Goal: Transaction & Acquisition: Purchase product/service

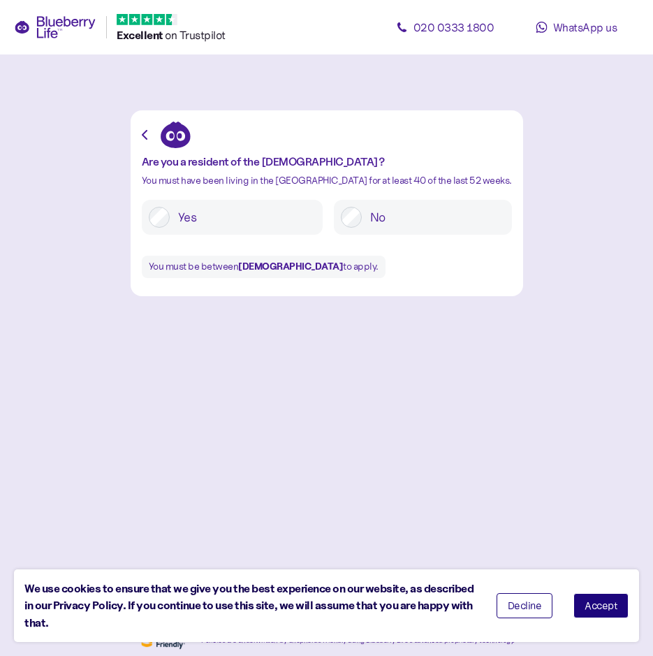
drag, startPoint x: 280, startPoint y: 228, endPoint x: 256, endPoint y: 221, distance: 25.4
click at [278, 226] on div "Yes" at bounding box center [232, 217] width 181 height 35
click at [215, 221] on label "Yes" at bounding box center [243, 217] width 146 height 21
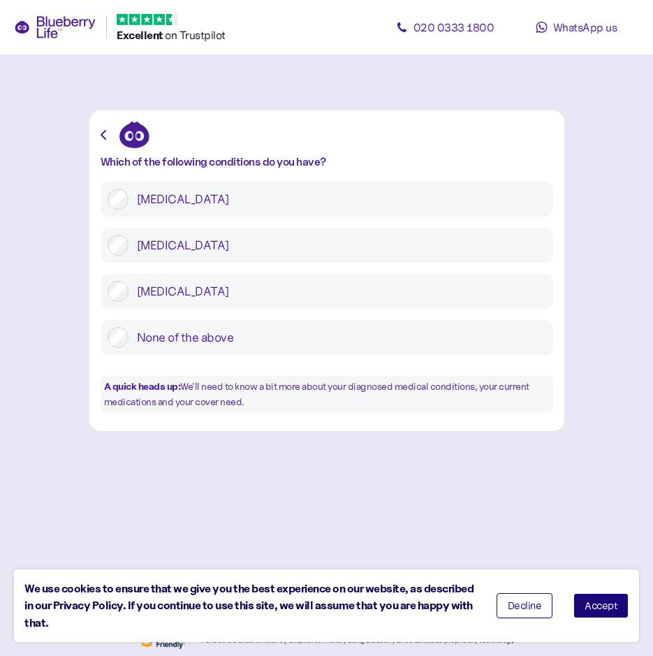
click at [586, 605] on span "Accept" at bounding box center [601, 606] width 33 height 10
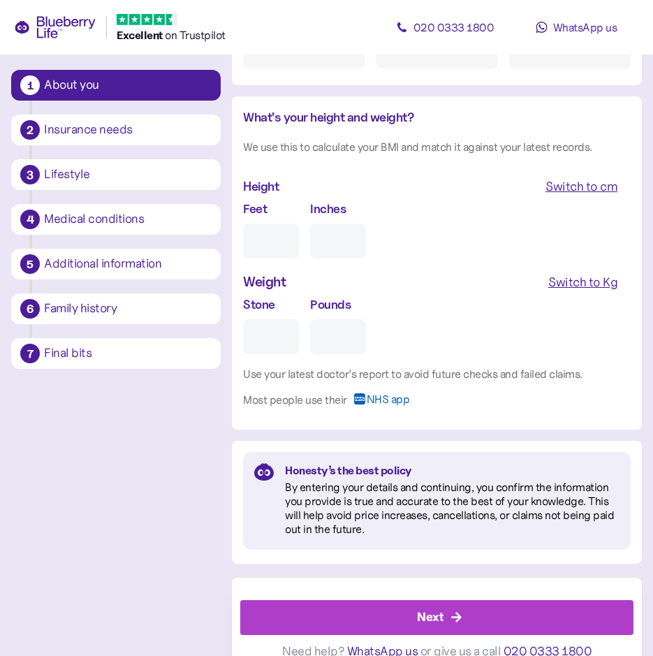
scroll to position [1317, 0]
